Goal: Task Accomplishment & Management: Manage account settings

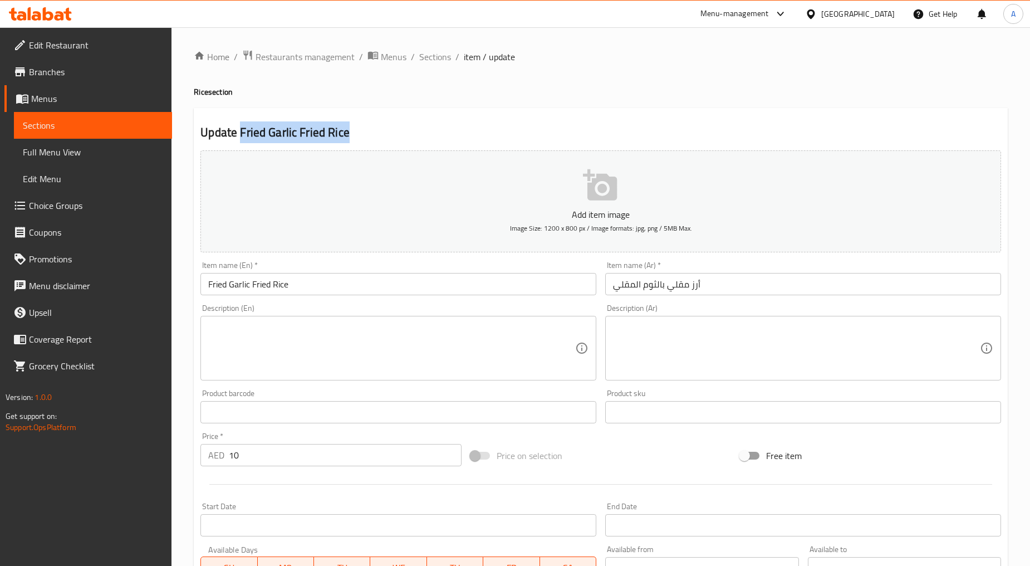
drag, startPoint x: 372, startPoint y: 138, endPoint x: 239, endPoint y: 136, distance: 132.5
click at [239, 136] on h2 "Update Fried Garlic Fried Rice" at bounding box center [600, 132] width 801 height 17
copy h2 "Fried Garlic Fried Rice"
click at [440, 55] on span "Sections" at bounding box center [435, 56] width 32 height 13
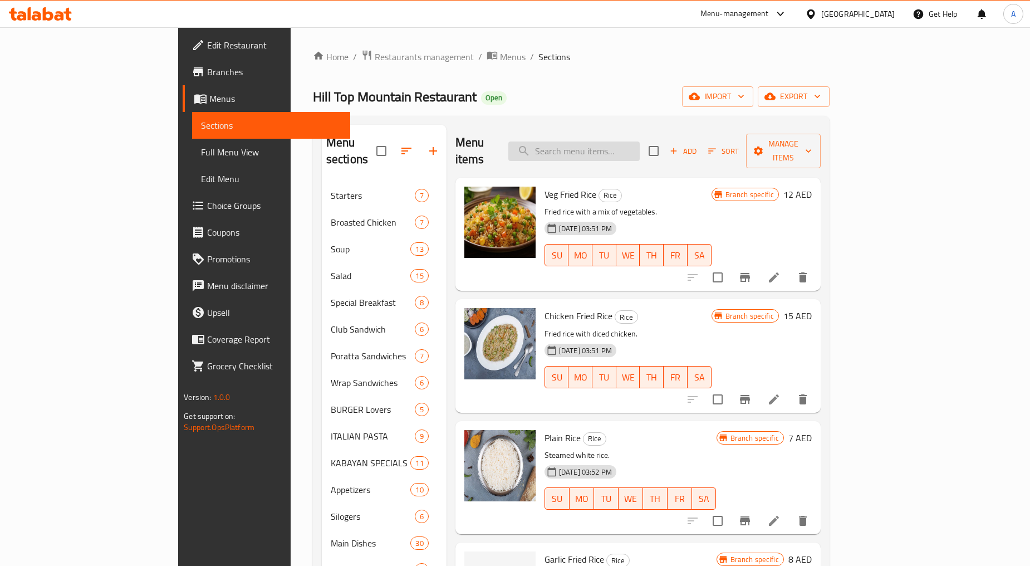
click at [600, 150] on input "search" at bounding box center [573, 150] width 131 height 19
paste input "Fried Garlic Fried Rice"
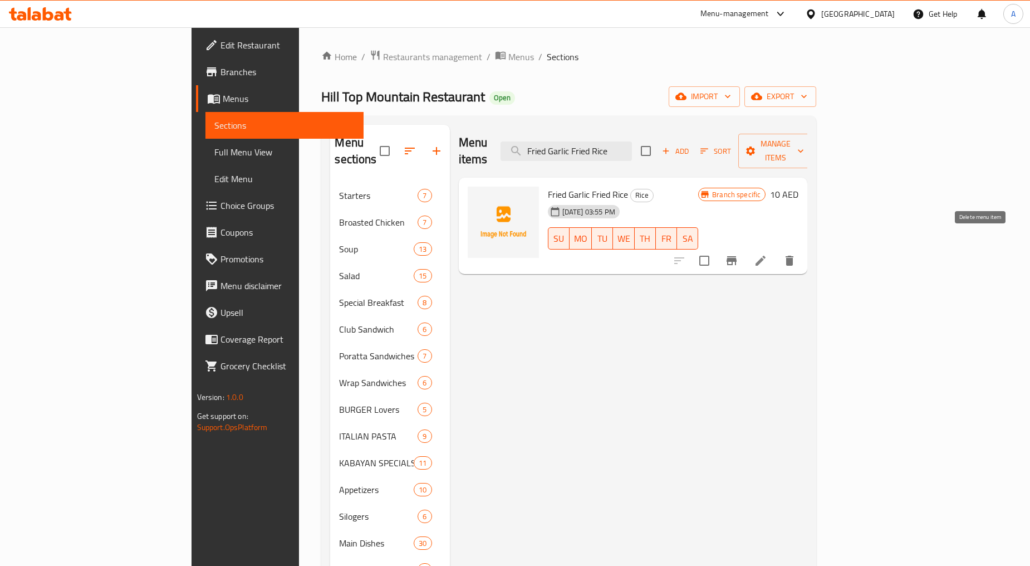
click at [796, 254] on icon "delete" at bounding box center [789, 260] width 13 height 13
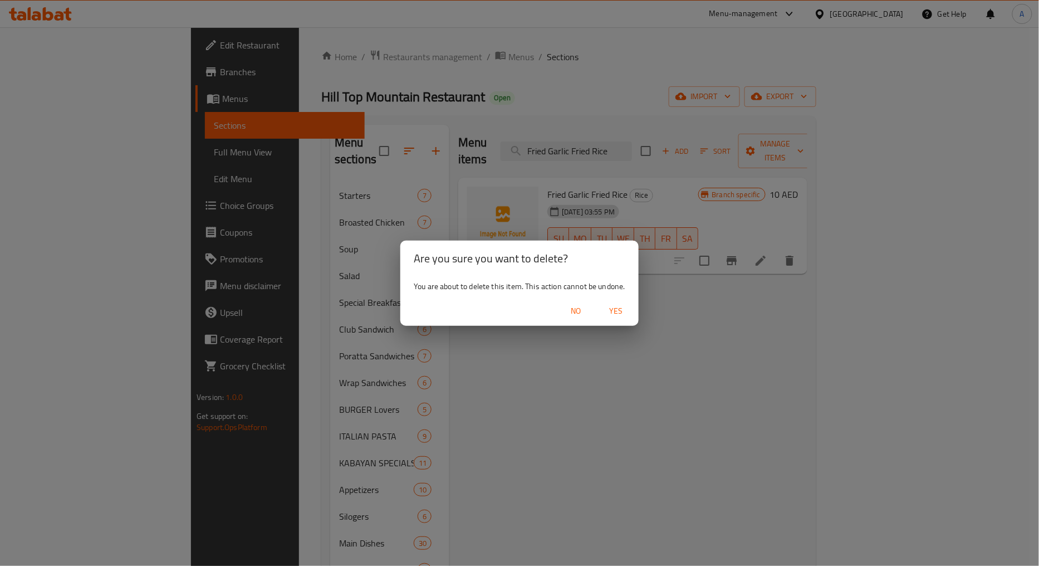
click at [606, 306] on span "Yes" at bounding box center [616, 311] width 27 height 14
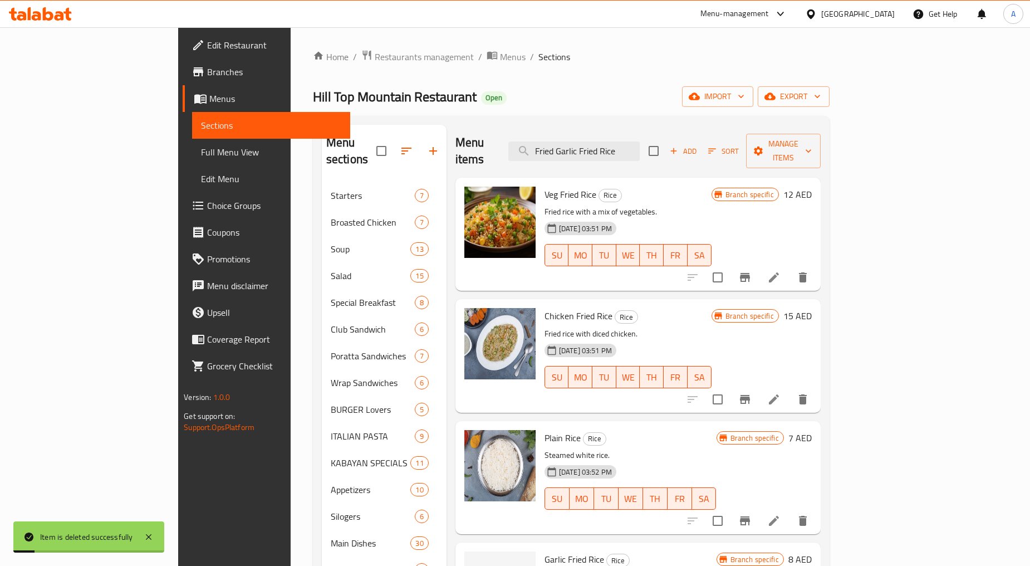
click at [628, 158] on div "Menu items Fried Garlic Fried Rice Add Sort Manage items" at bounding box center [637, 151] width 365 height 53
click at [635, 143] on input "Fried Garlic Fried Rice" at bounding box center [573, 150] width 131 height 19
paste input "Newari Khaja Set With Special"
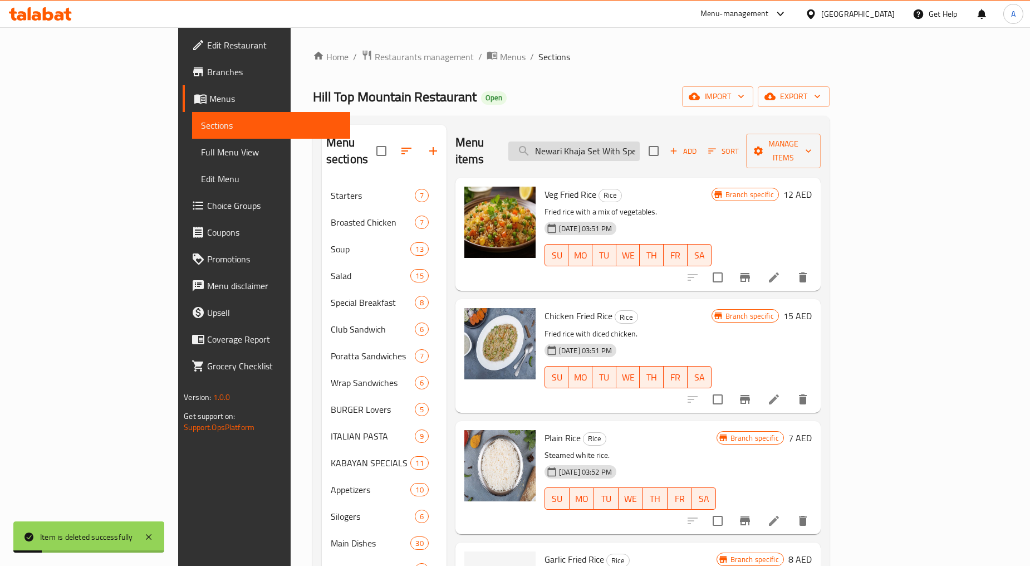
scroll to position [0, 12]
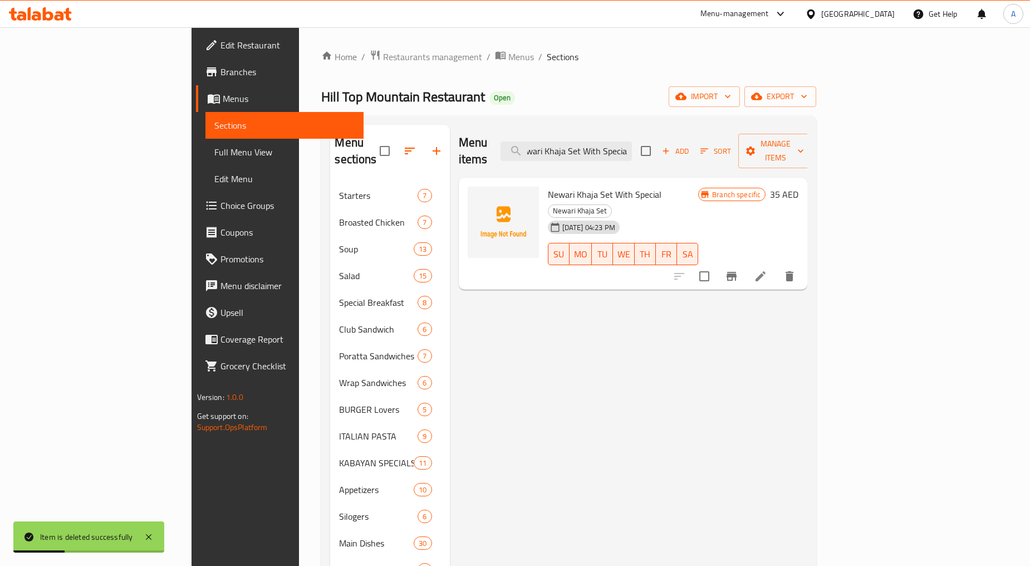
type input "Newari Khaja Set With Special"
click at [793, 271] on icon "delete" at bounding box center [790, 276] width 8 height 10
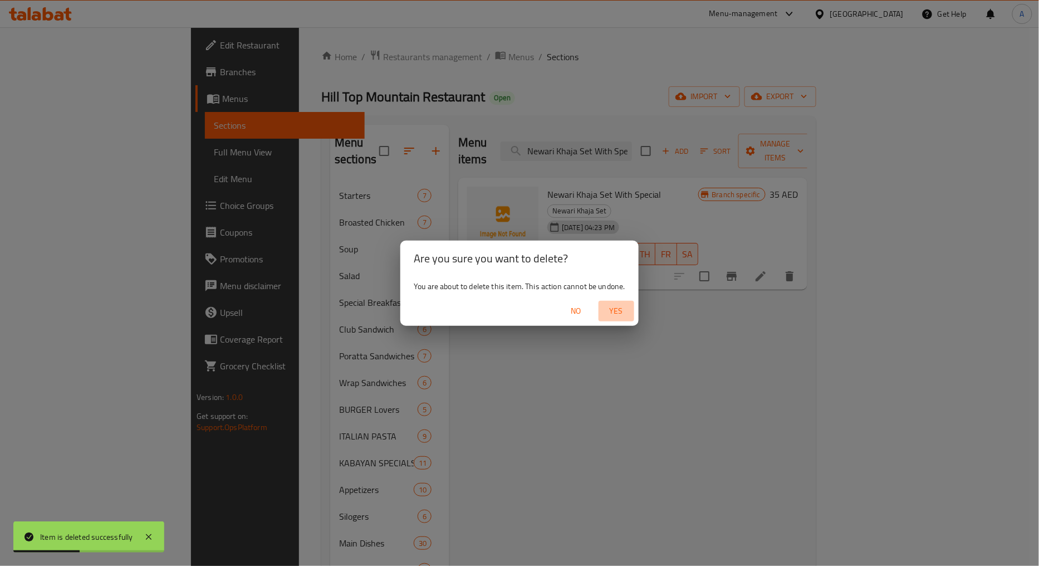
click at [614, 311] on span "Yes" at bounding box center [616, 311] width 27 height 14
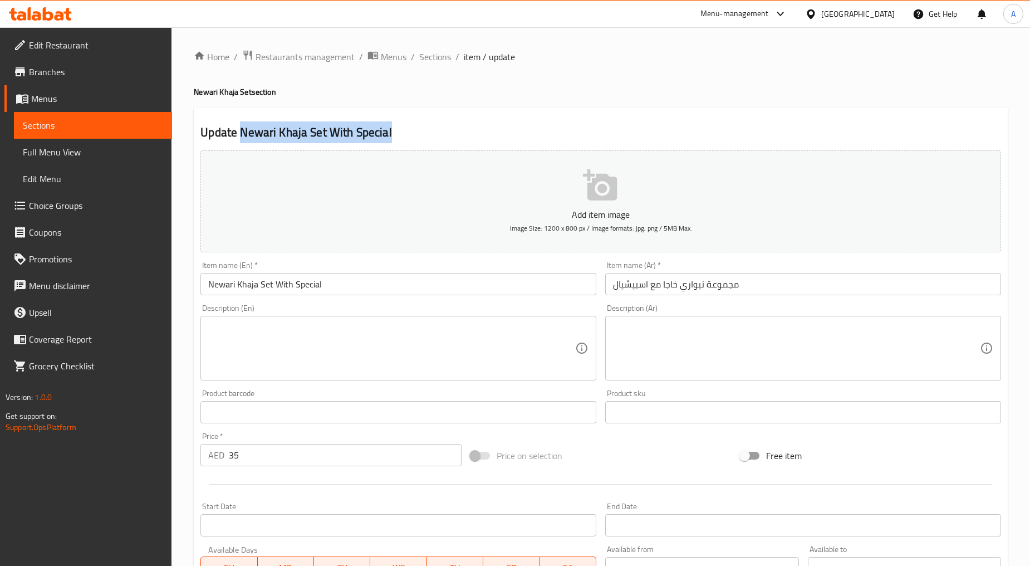
drag, startPoint x: 408, startPoint y: 129, endPoint x: 241, endPoint y: 138, distance: 167.3
click at [241, 138] on h2 "Update Newari Khaja Set With Special" at bounding box center [600, 132] width 801 height 17
copy h2 "Newari Khaja Set With Special"
